Goal: Task Accomplishment & Management: Manage account settings

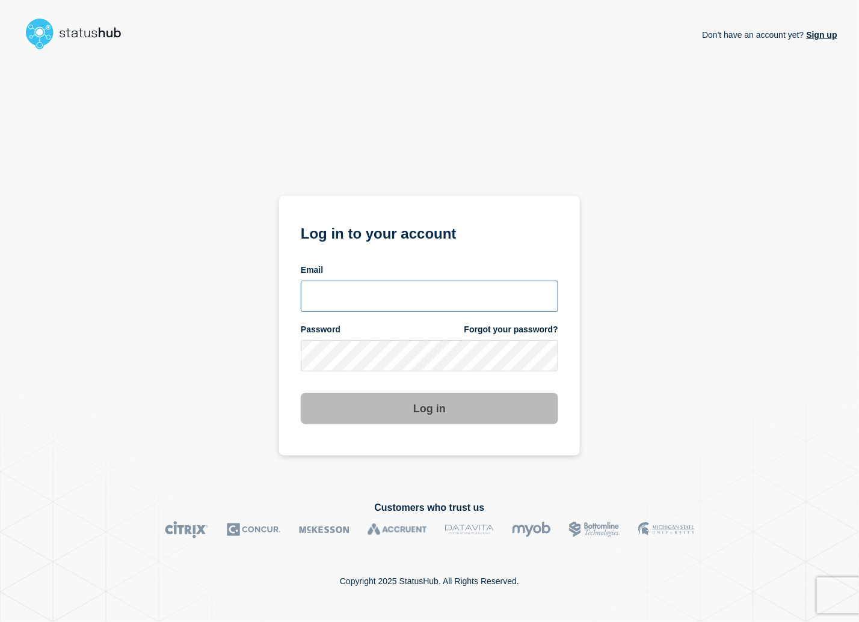
type input "[PERSON_NAME][EMAIL_ADDRESS][PERSON_NAME][DOMAIN_NAME]"
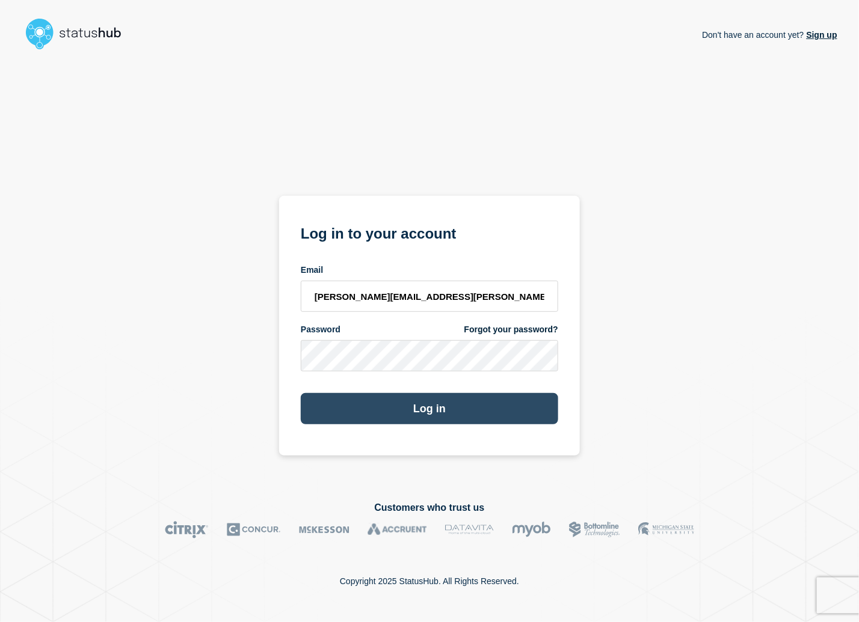
click at [393, 417] on button "Log in" at bounding box center [429, 408] width 257 height 31
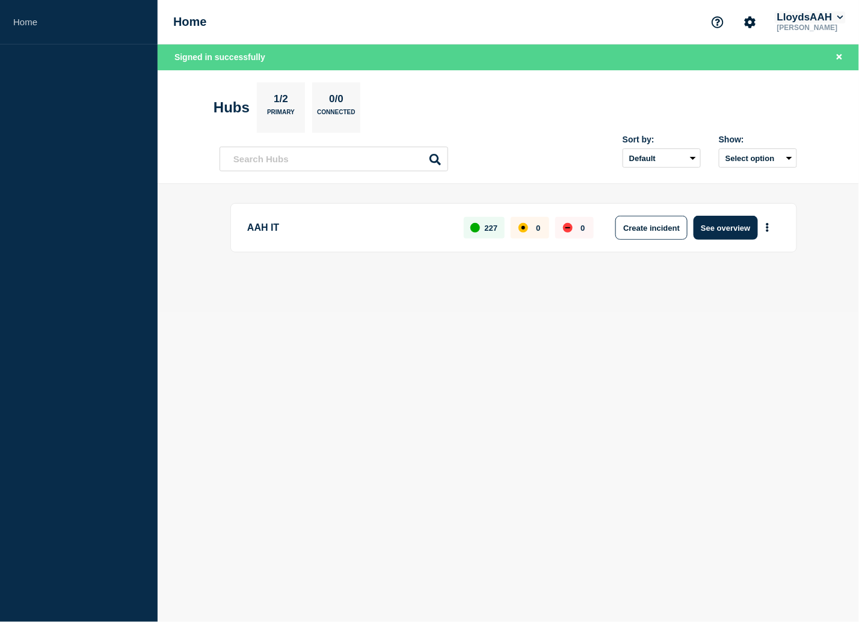
click at [834, 19] on button "LloydsAAH" at bounding box center [809, 17] width 71 height 12
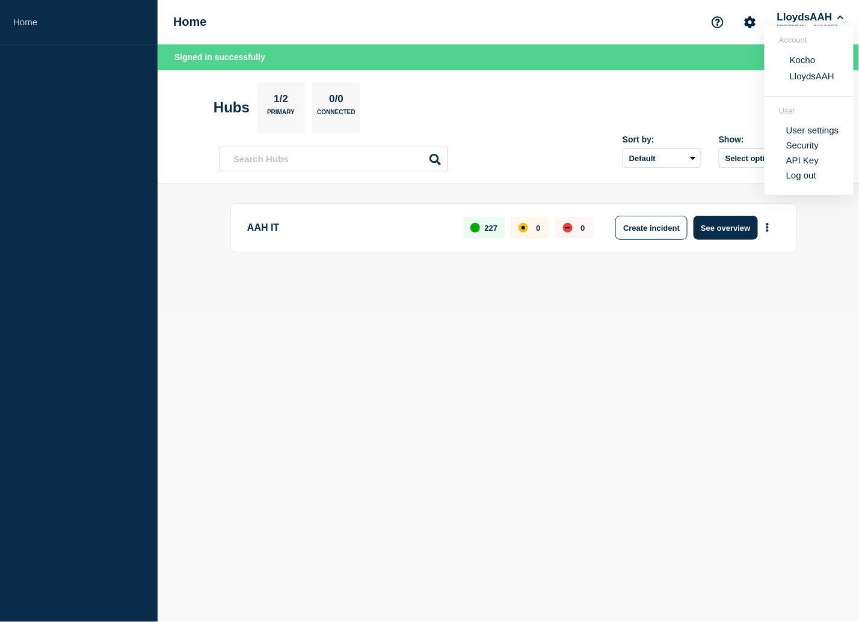
click at [592, 102] on section "Hubs 1/2 Primary 0/0 Connected" at bounding box center [507, 107] width 589 height 51
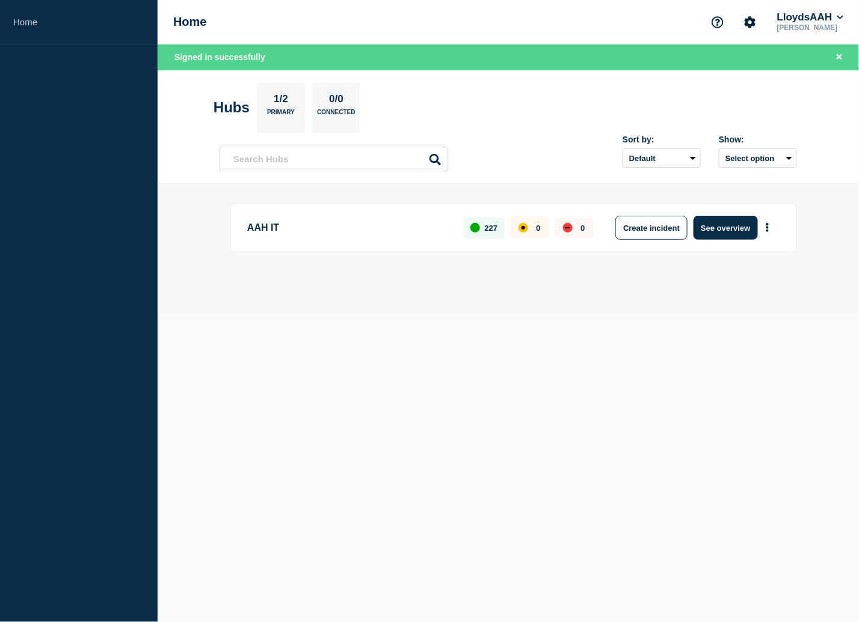
click at [824, 15] on button "LloydsAAH" at bounding box center [809, 17] width 71 height 12
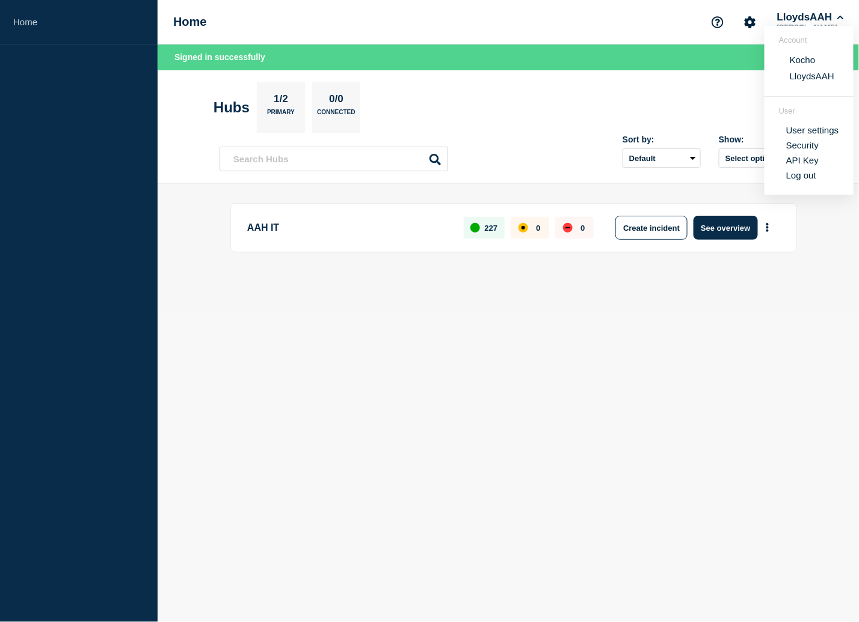
click at [800, 60] on button "Kocho" at bounding box center [802, 59] width 33 height 11
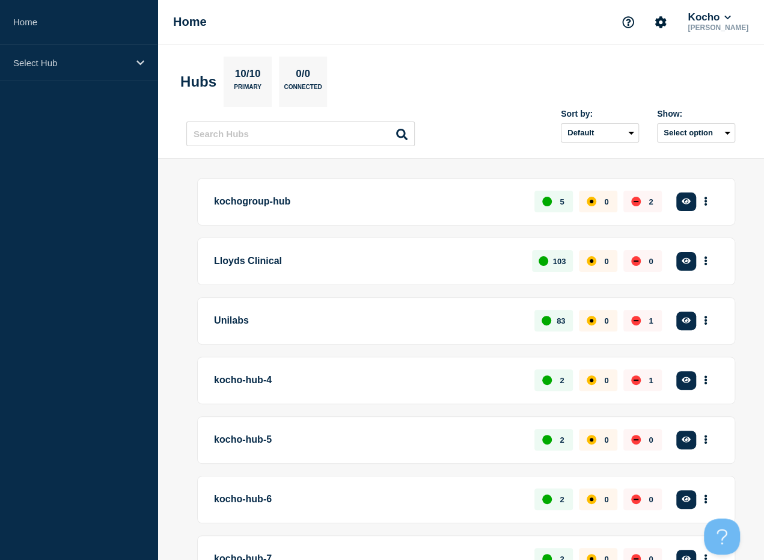
click at [0, 0] on button "See overview" at bounding box center [0, 0] width 0 height 0
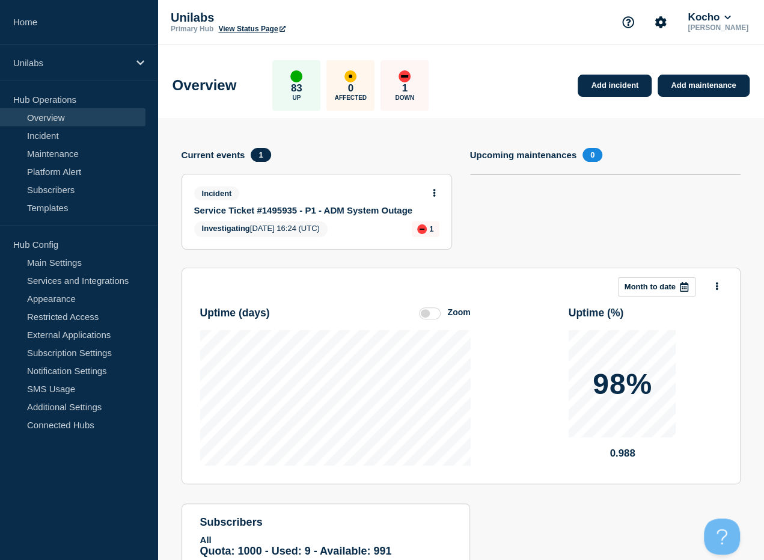
click at [345, 209] on link "Service Ticket #1495935 - P1 - ADM System Outage" at bounding box center [308, 210] width 229 height 10
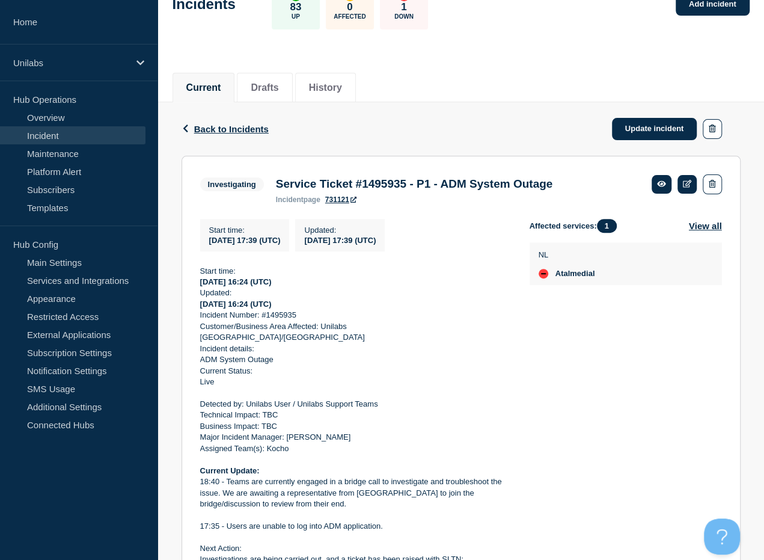
scroll to position [82, 0]
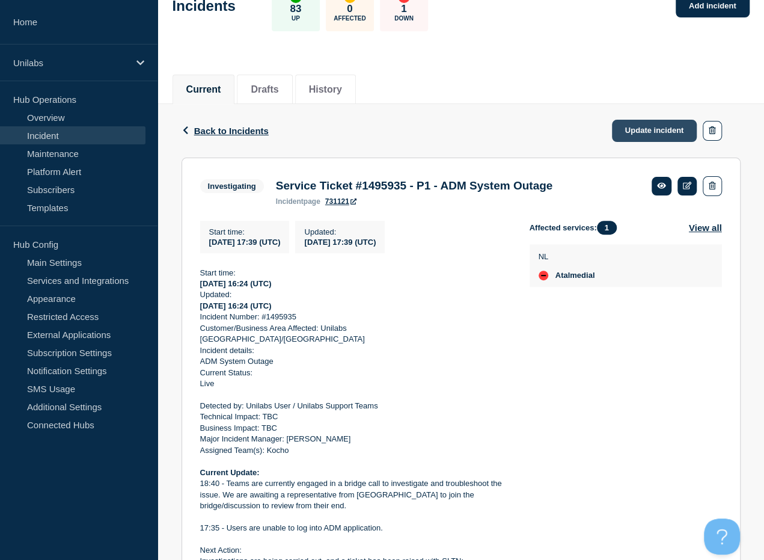
click at [676, 138] on link "Update incident" at bounding box center [654, 131] width 85 height 22
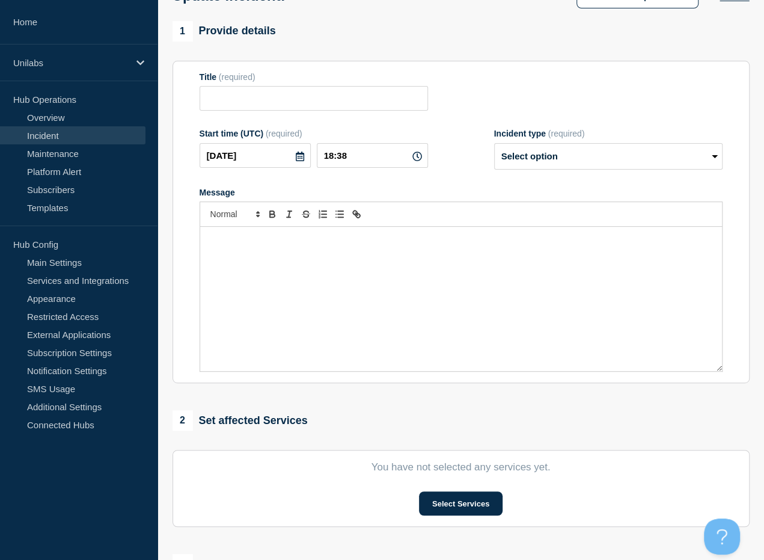
type input "Service Ticket #1495935 - P1 - ADM System Outage"
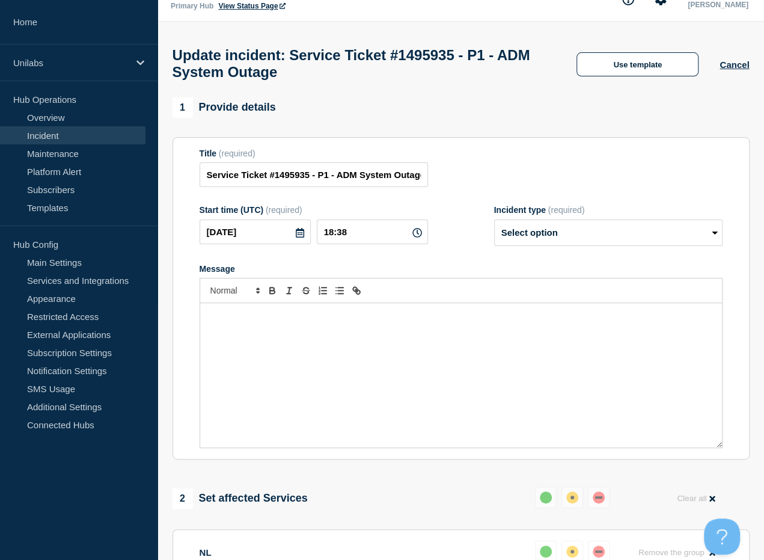
scroll to position [22, 0]
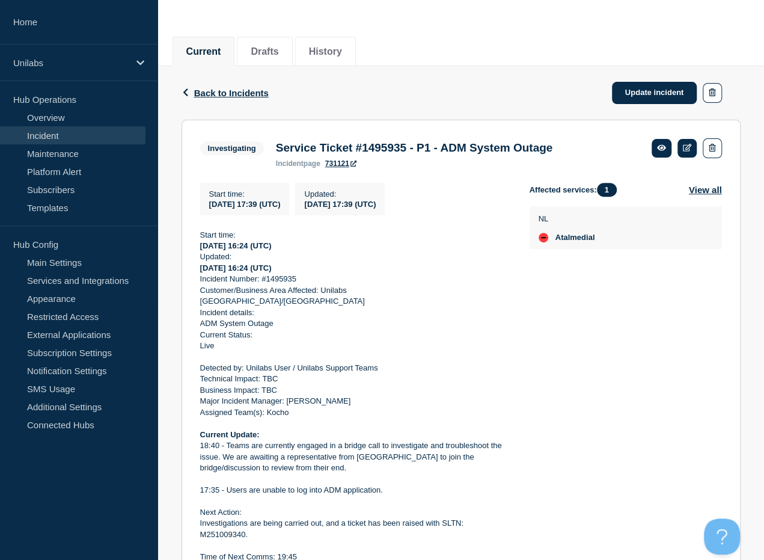
click at [345, 363] on p "Detected by: Unilabs User / Unilabs Support Teams" at bounding box center [355, 368] width 310 height 11
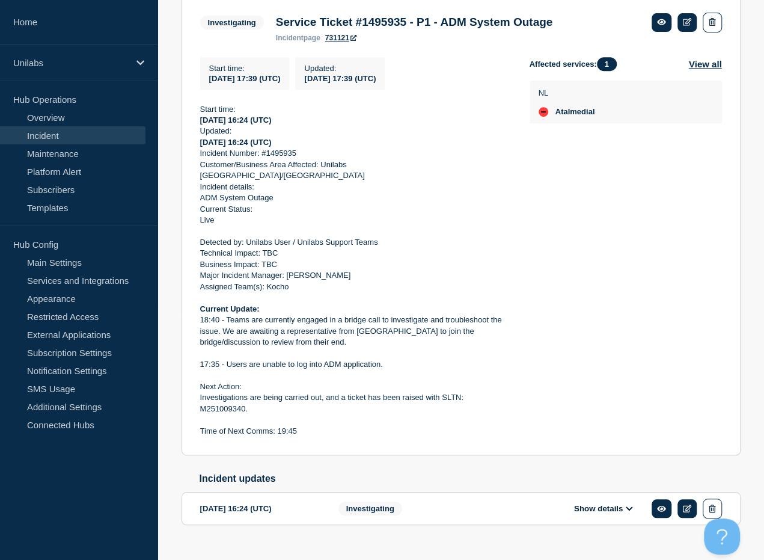
scroll to position [263, 0]
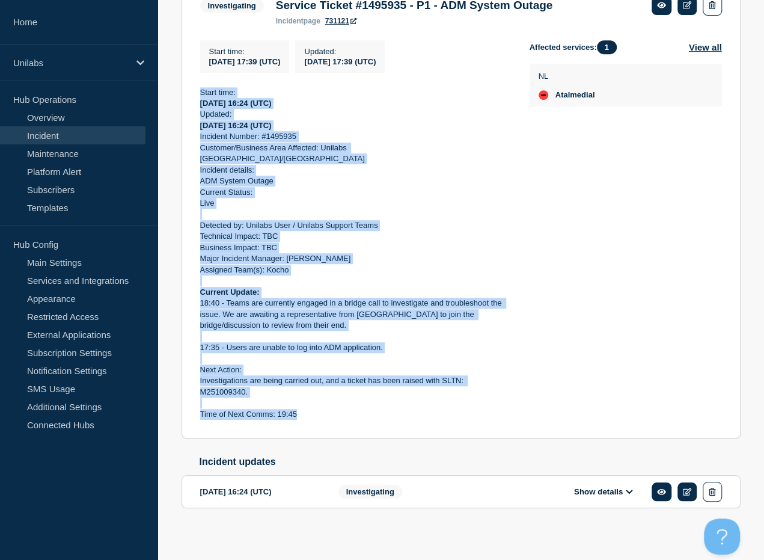
drag, startPoint x: 308, startPoint y: 405, endPoint x: 195, endPoint y: 94, distance: 330.8
click at [195, 94] on section "Investigating Service Ticket #1495935 - P1 - ADM System Outage incident page 73…" at bounding box center [461, 208] width 559 height 462
copy div "Start time: [DATE] 16:24 (UTC) Updated: [DATE] 16:24 (UTC) Incident Number: #14…"
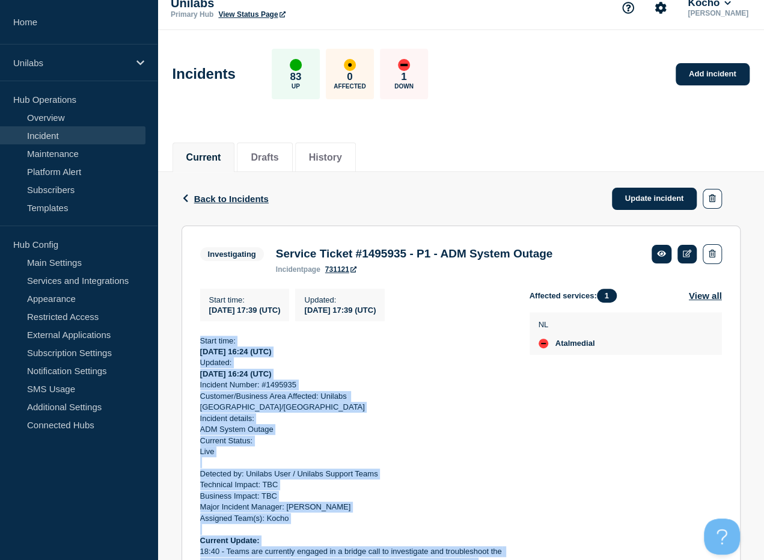
scroll to position [0, 0]
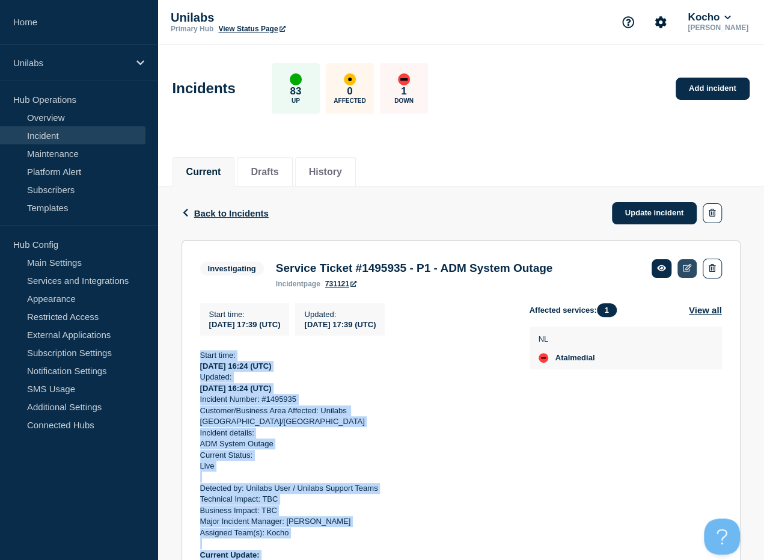
click at [690, 269] on icon at bounding box center [687, 268] width 9 height 8
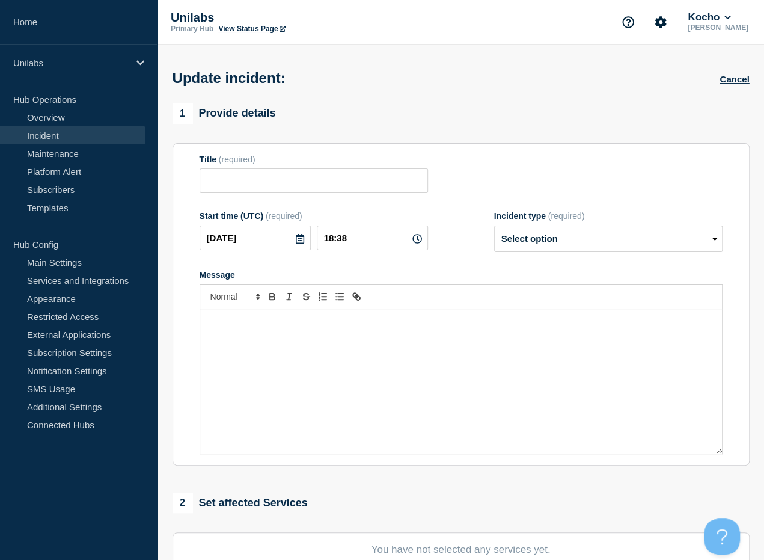
type input "Service Ticket #1495935 - P1 - ADM System Outage"
type input "17:39"
select select "investigating"
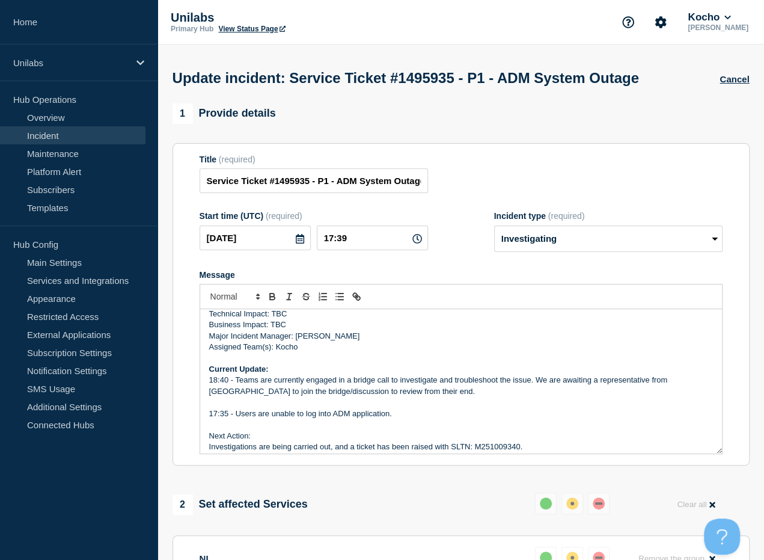
scroll to position [170, 0]
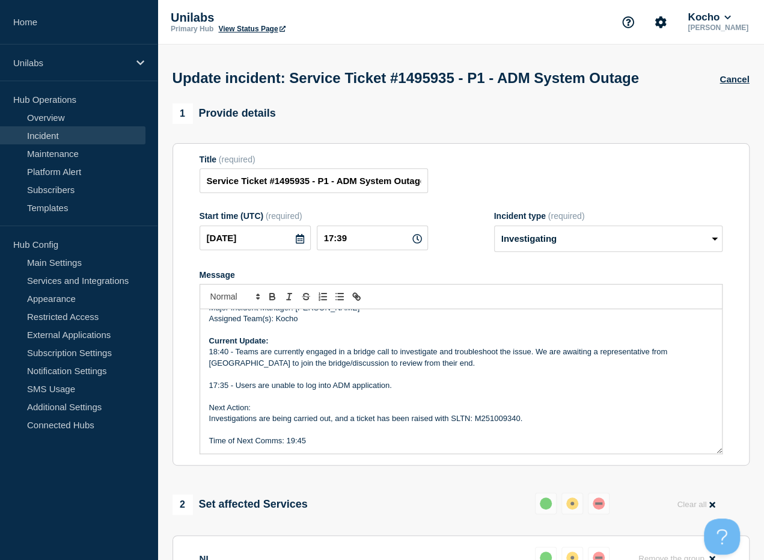
click at [364, 346] on p "Current Update:" at bounding box center [461, 341] width 504 height 11
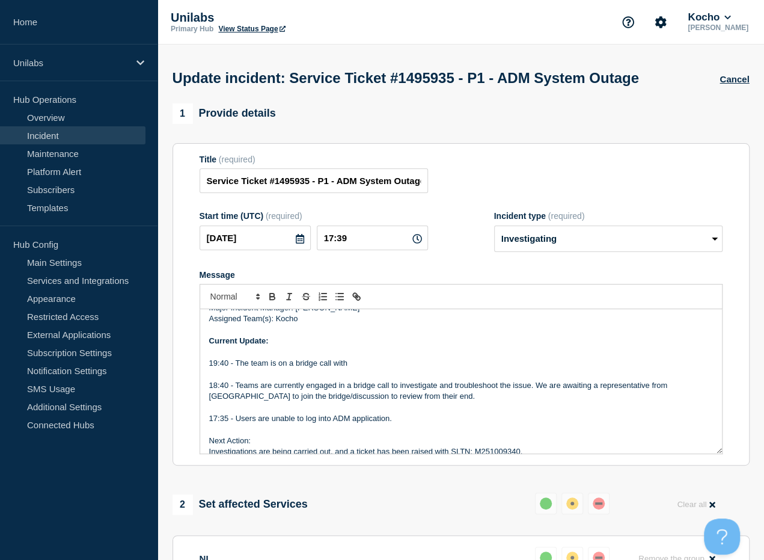
click at [426, 502] on div "2 Set affected Services Reset Clear all" at bounding box center [461, 503] width 577 height 23
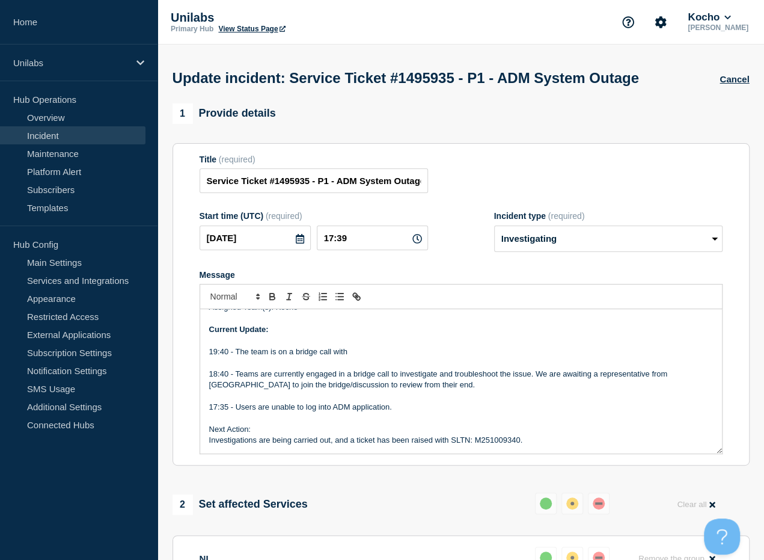
scroll to position [203, 0]
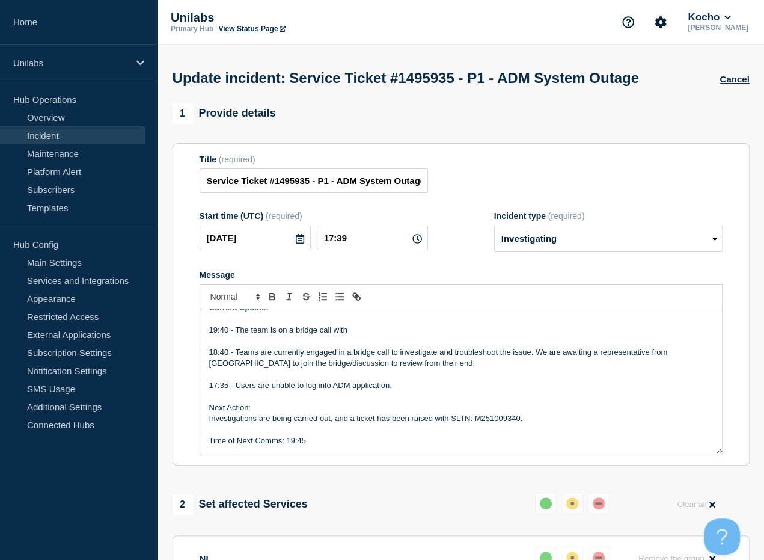
click at [424, 391] on p "17:35 - Users are unable to log into ADM application." at bounding box center [461, 385] width 504 height 11
click at [384, 336] on p "19:40 - The team is on a bridge call with" at bounding box center [461, 330] width 504 height 11
click at [628, 380] on p "Message" at bounding box center [461, 374] width 504 height 11
click at [687, 332] on p "19:40 - The team is on a bridge call with SLTN, SIEMENS and Unilabs. Discussing…" at bounding box center [461, 330] width 504 height 11
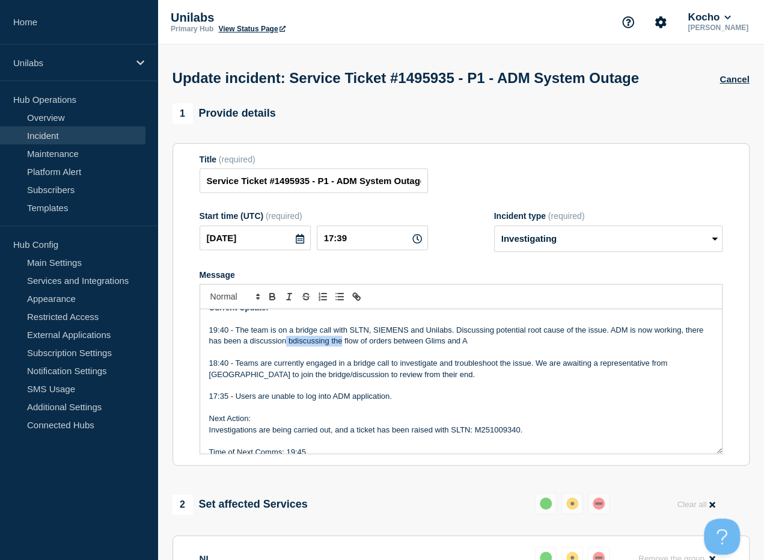
drag, startPoint x: 341, startPoint y: 345, endPoint x: 286, endPoint y: 345, distance: 55.3
click at [286, 345] on p "19:40 - The team is on a bridge call with SLTN, SIEMENS and Unilabs. Discussing…" at bounding box center [461, 336] width 504 height 22
click at [450, 346] on p "19:40 - The team is on a bridge call with SLTN, SIEMENS and Unilabs. Discussing…" at bounding box center [461, 336] width 504 height 22
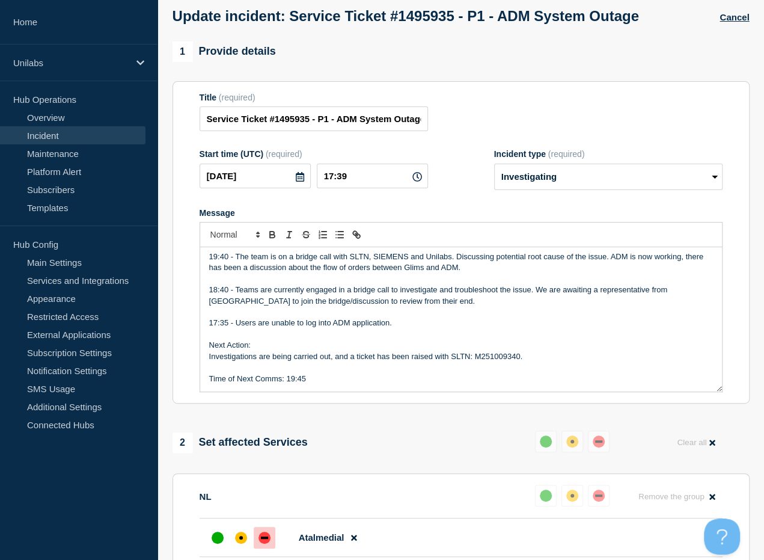
scroll to position [180, 0]
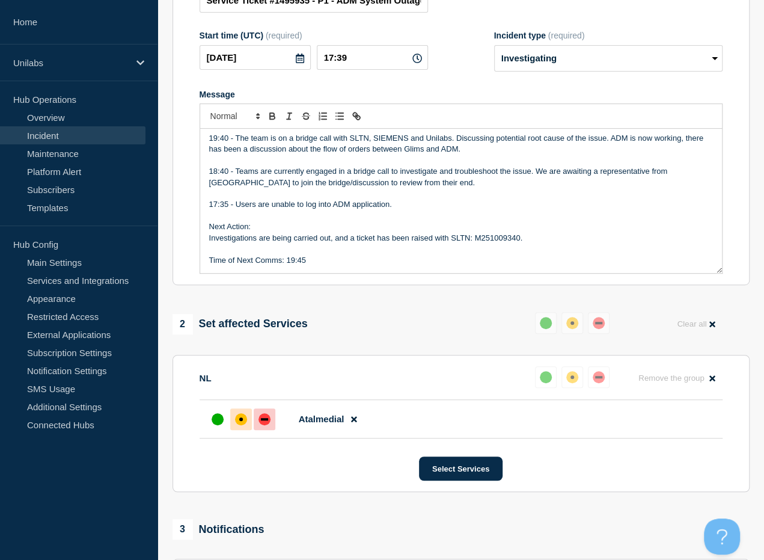
click at [236, 425] on div "affected" at bounding box center [241, 419] width 12 height 12
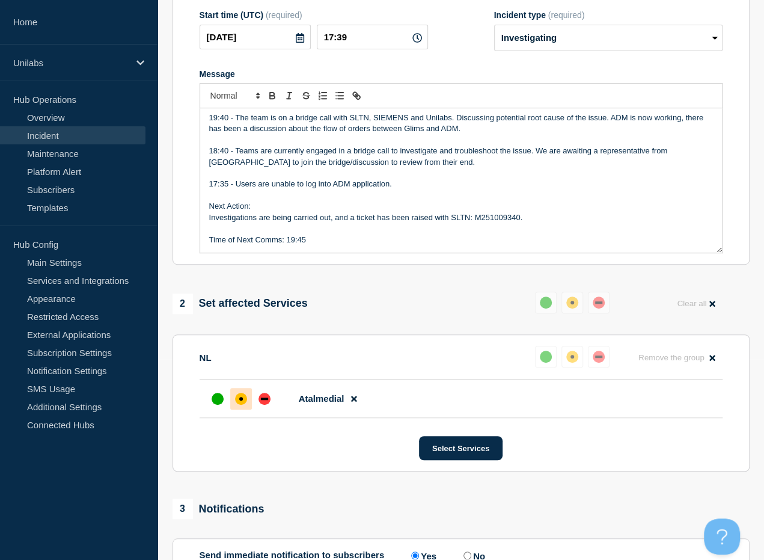
scroll to position [136, 0]
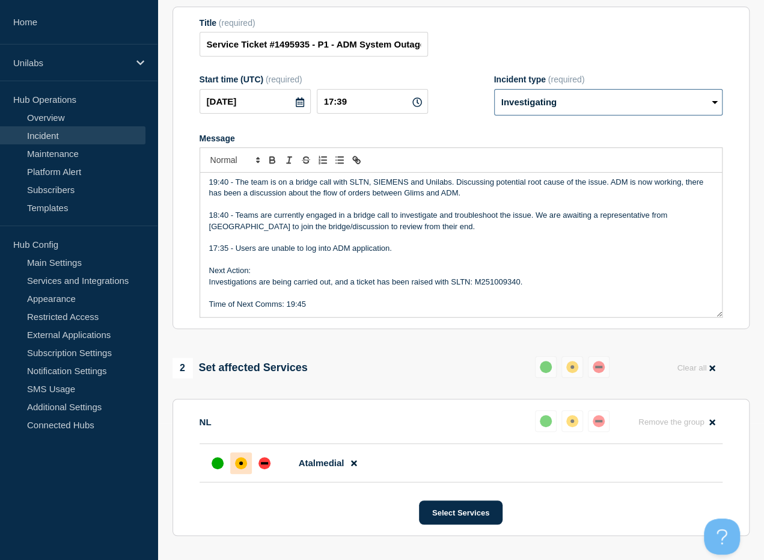
click at [589, 102] on select "Select option Investigating Identified Monitoring Resolved" at bounding box center [608, 102] width 228 height 26
click at [494, 92] on select "Select option Investigating Identified Monitoring Resolved" at bounding box center [608, 102] width 228 height 26
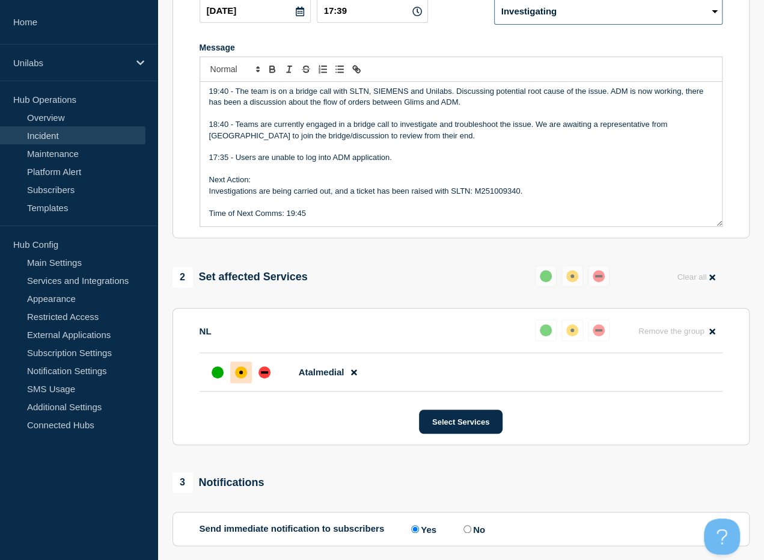
scroll to position [317, 0]
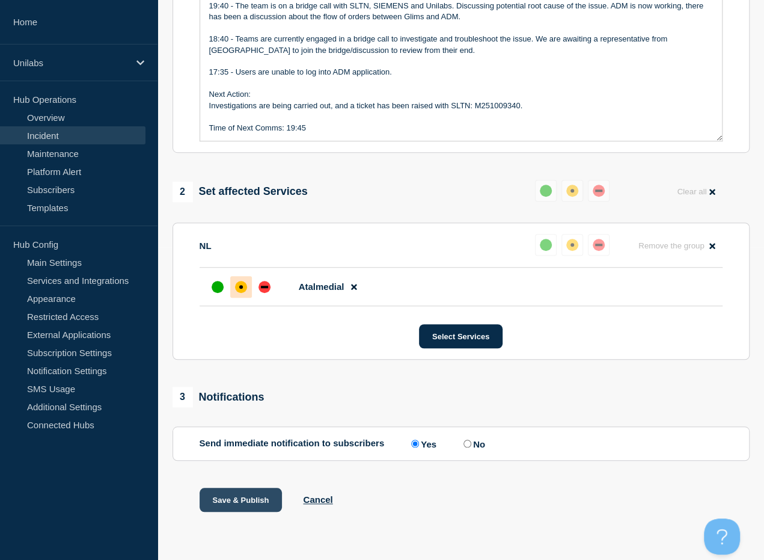
click at [232, 496] on button "Save & Publish" at bounding box center [241, 500] width 83 height 24
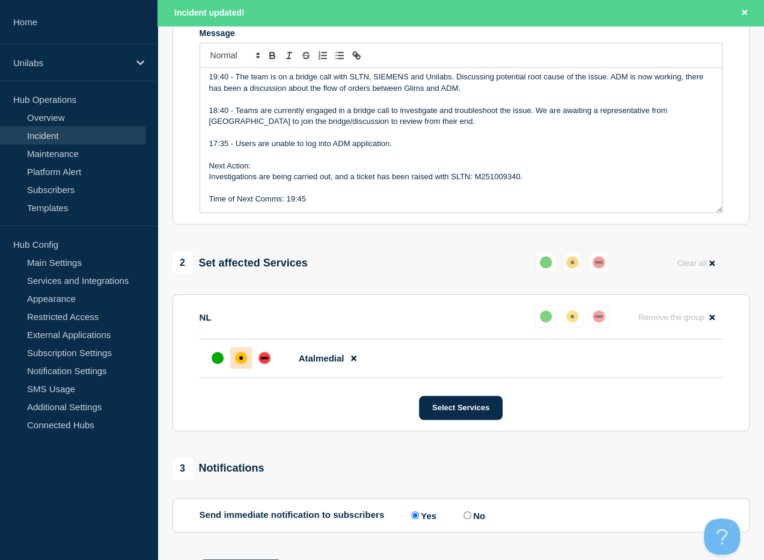
scroll to position [162, 0]
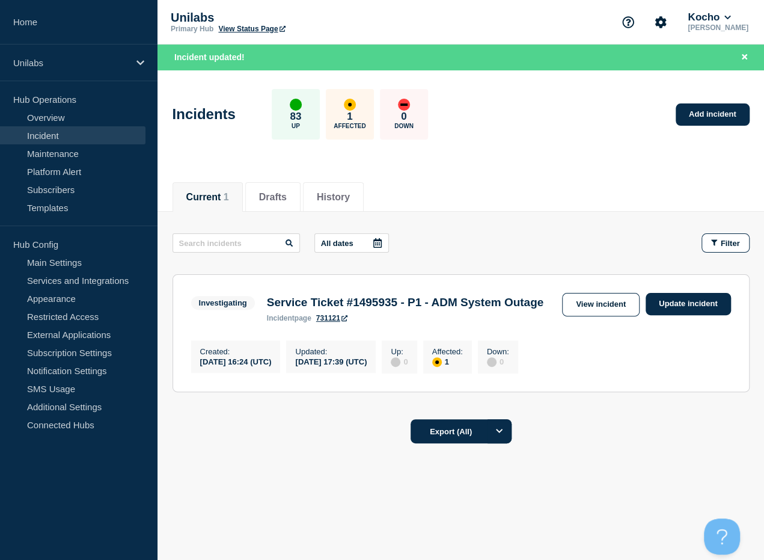
scroll to position [13, 0]
